Goal: Information Seeking & Learning: Learn about a topic

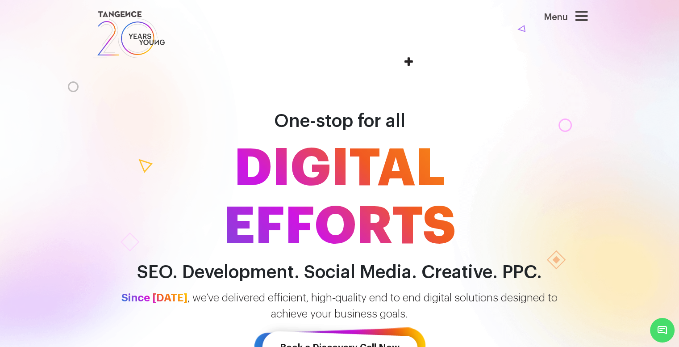
click at [363, 124] on span "One-stop for all" at bounding box center [339, 121] width 131 height 18
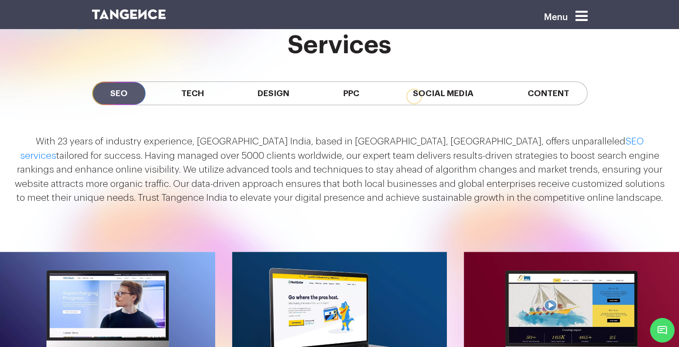
scroll to position [817, 0]
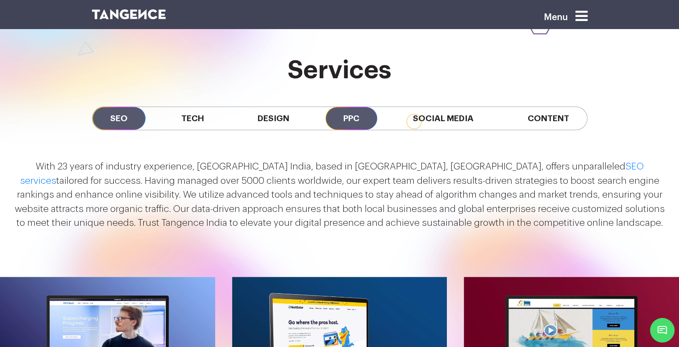
click at [345, 113] on span "PPC" at bounding box center [352, 118] width 52 height 23
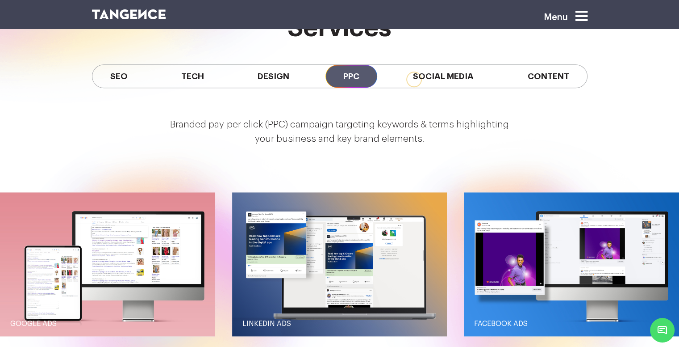
scroll to position [832, 0]
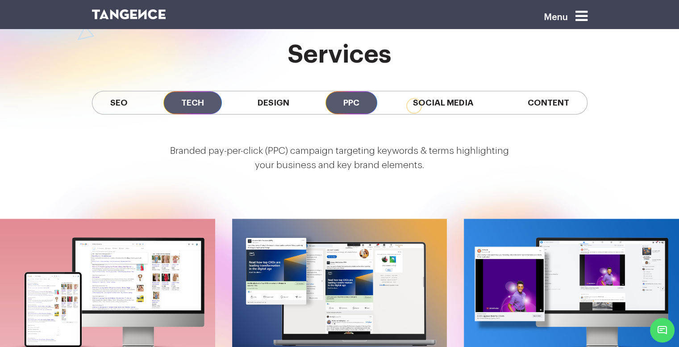
click at [205, 106] on span "Tech" at bounding box center [193, 102] width 59 height 23
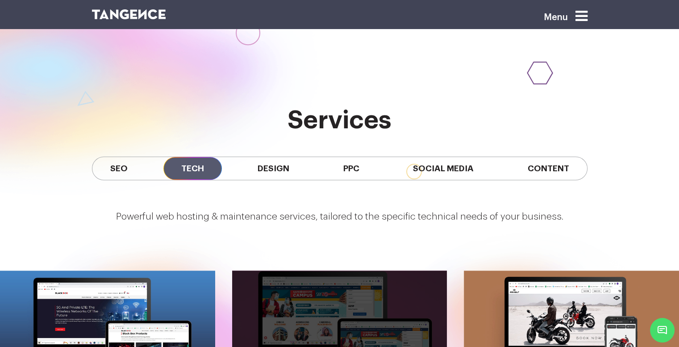
scroll to position [768, 0]
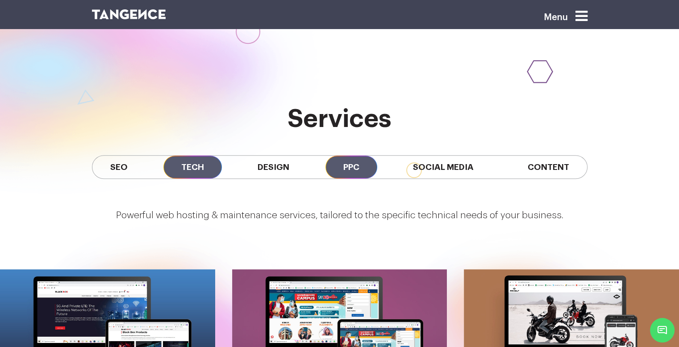
click at [359, 160] on span "PPC" at bounding box center [352, 166] width 52 height 23
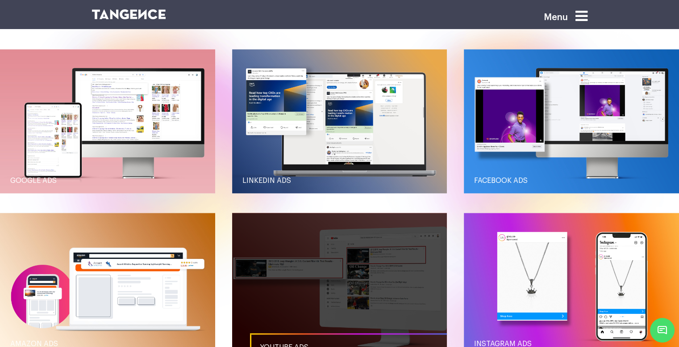
scroll to position [1001, 0]
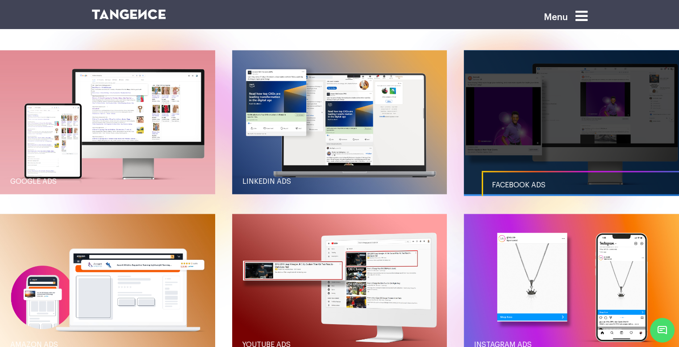
click at [534, 169] on link "button" at bounding box center [571, 121] width 215 height 143
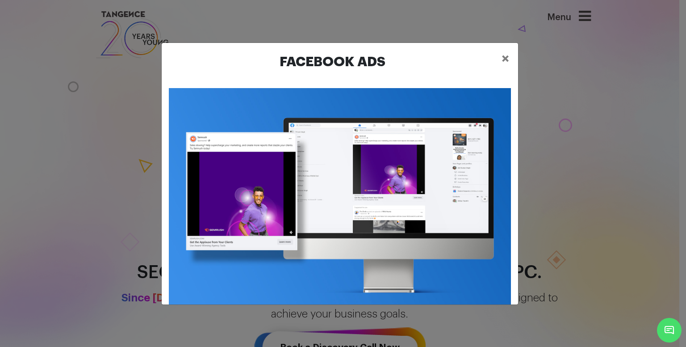
scroll to position [14, 0]
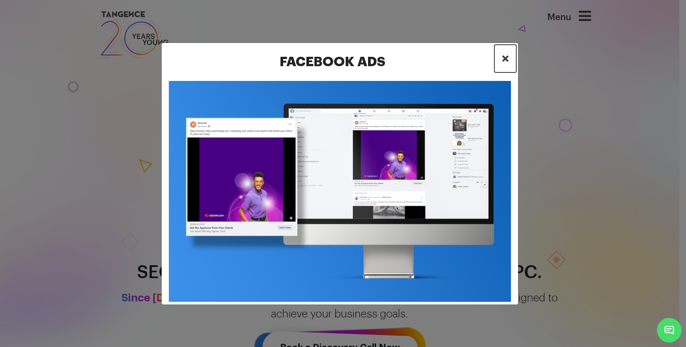
click at [509, 56] on span "×" at bounding box center [506, 58] width 8 height 13
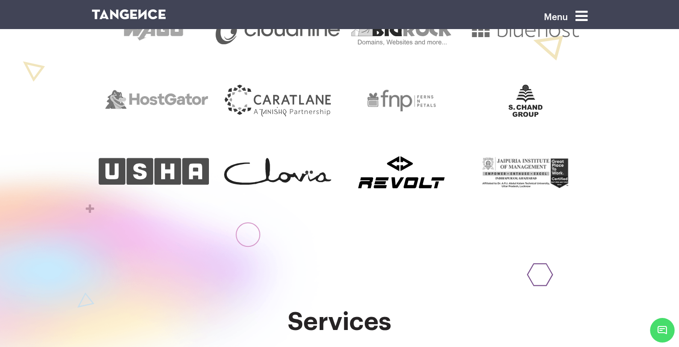
scroll to position [549, 0]
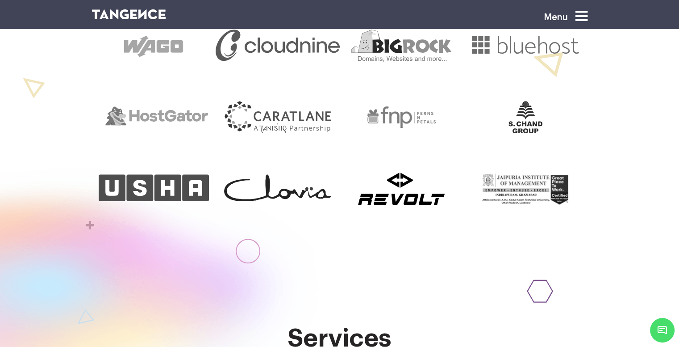
click at [588, 17] on icon at bounding box center [582, 16] width 12 height 14
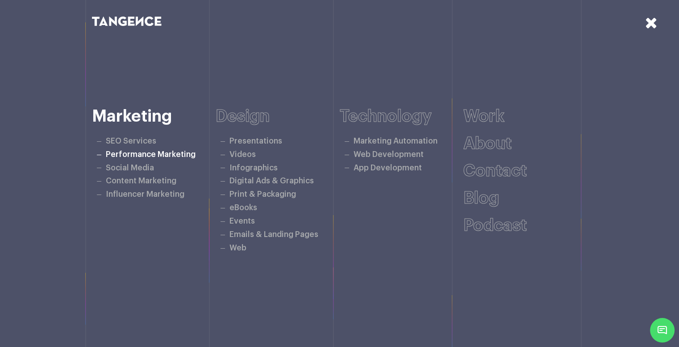
click at [146, 152] on link "Performance Marketing" at bounding box center [151, 155] width 90 height 8
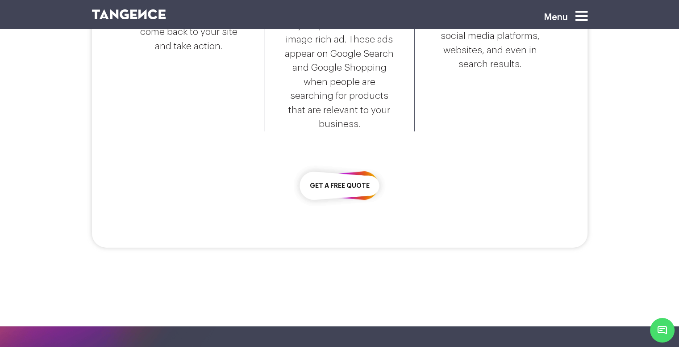
scroll to position [2296, 0]
